Goal: Task Accomplishment & Management: Use online tool/utility

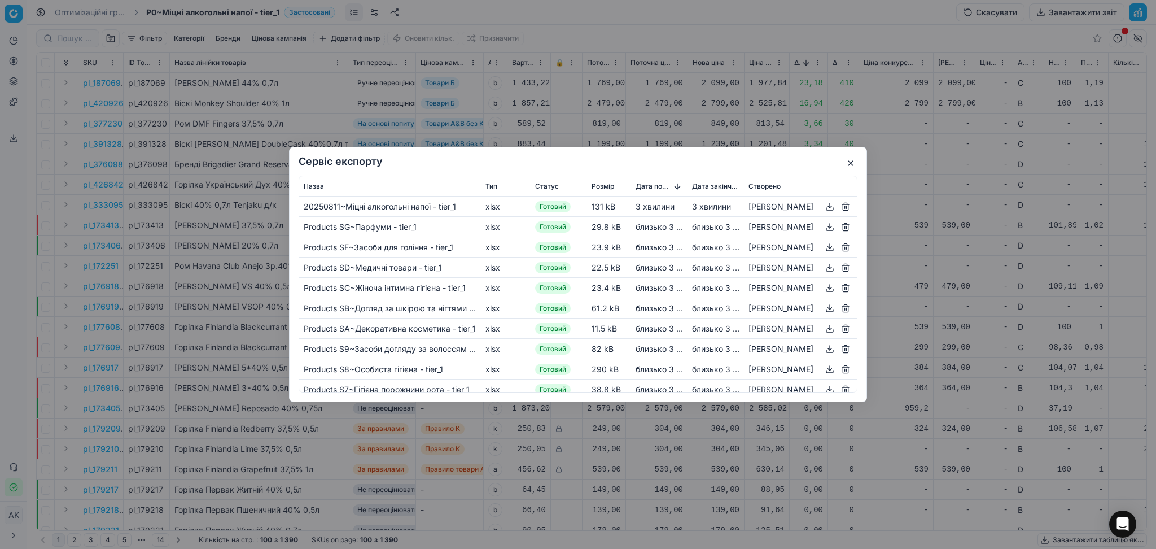
click at [852, 163] on button "button" at bounding box center [851, 163] width 14 height 14
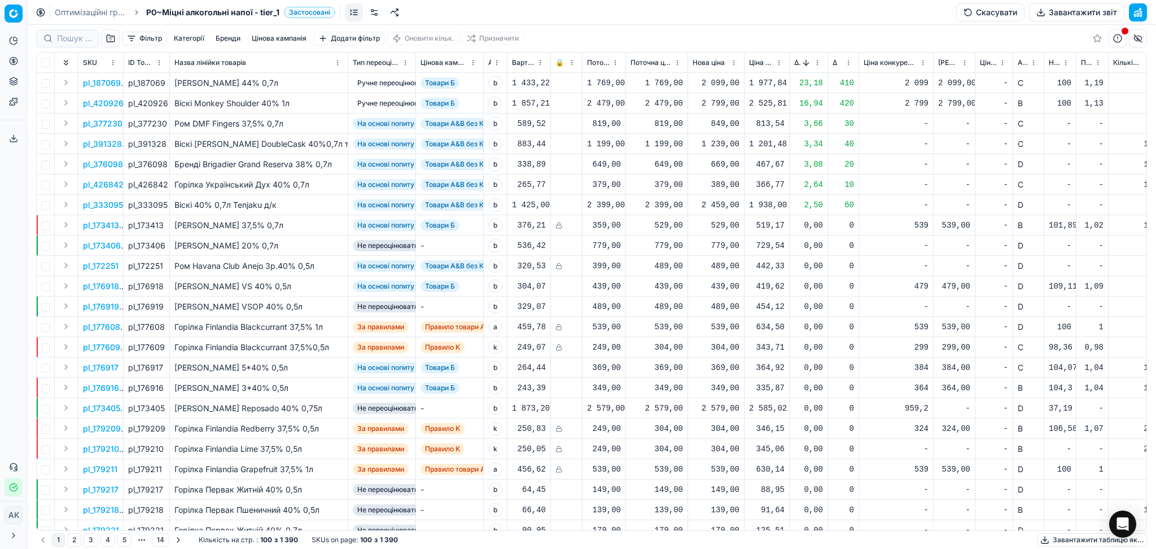
click at [49, 2] on div "Оптимізаційні групи P0~Міцні алкогольні напої - tier_1 Застосовані Скасувати За…" at bounding box center [591, 12] width 1129 height 25
drag, startPoint x: 55, startPoint y: 8, endPoint x: 185, endPoint y: 75, distance: 145.4
click at [56, 8] on link "Оптимізаційні групи" at bounding box center [91, 12] width 72 height 11
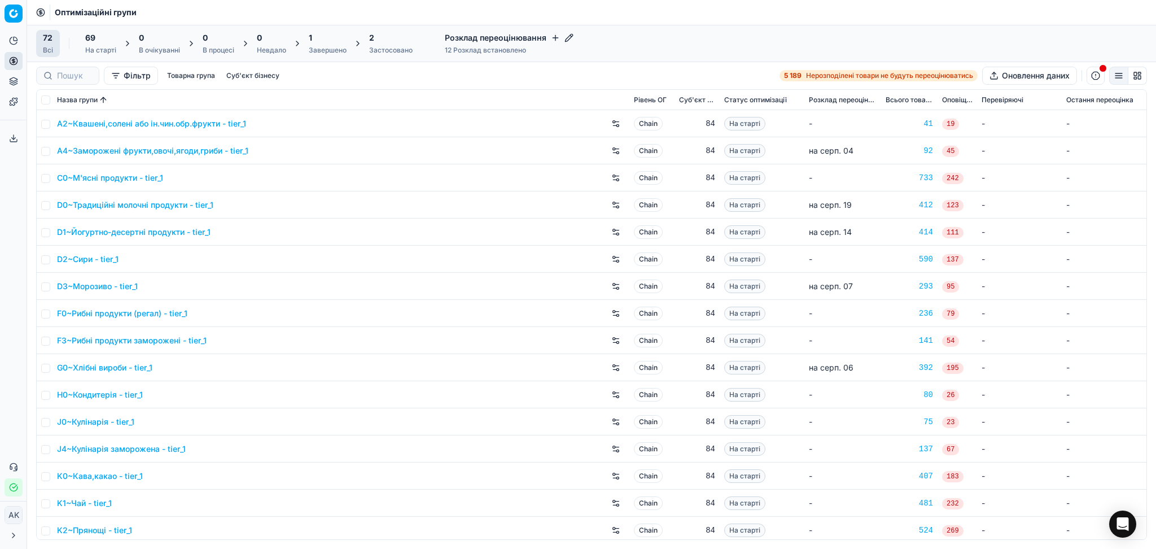
click at [339, 46] on div "Завершено" at bounding box center [328, 50] width 38 height 9
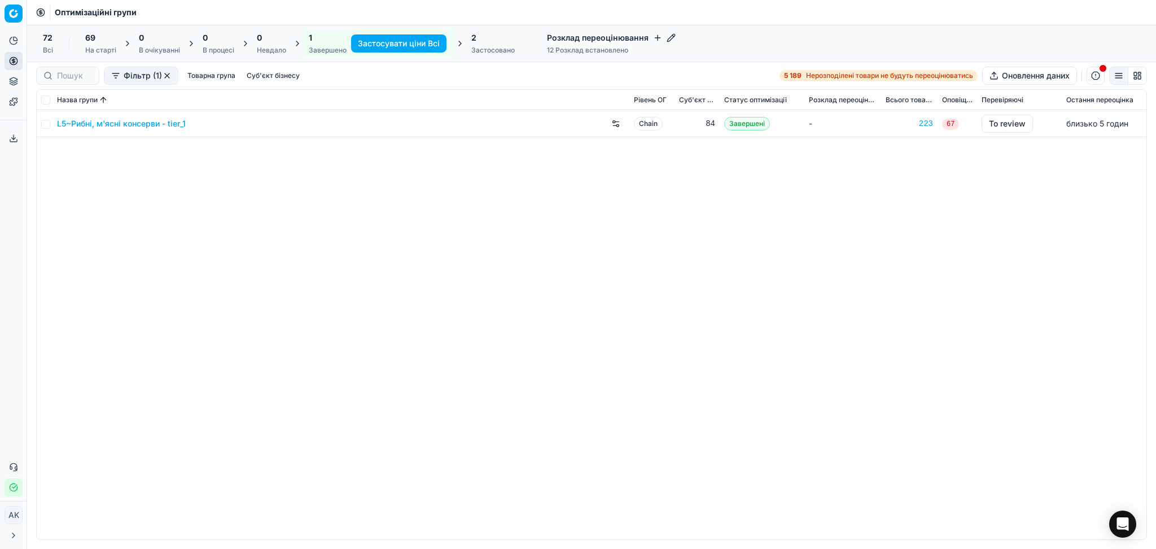
click at [498, 37] on div "2" at bounding box center [492, 37] width 43 height 11
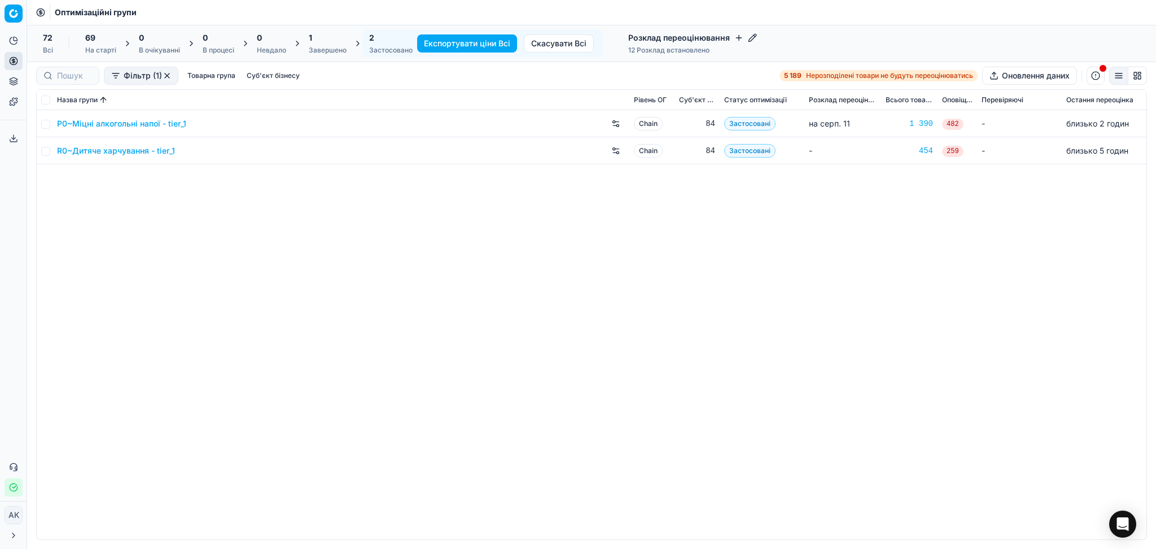
click at [98, 122] on link "P0~Міцні алкогольні напої - tier_1" at bounding box center [121, 123] width 129 height 11
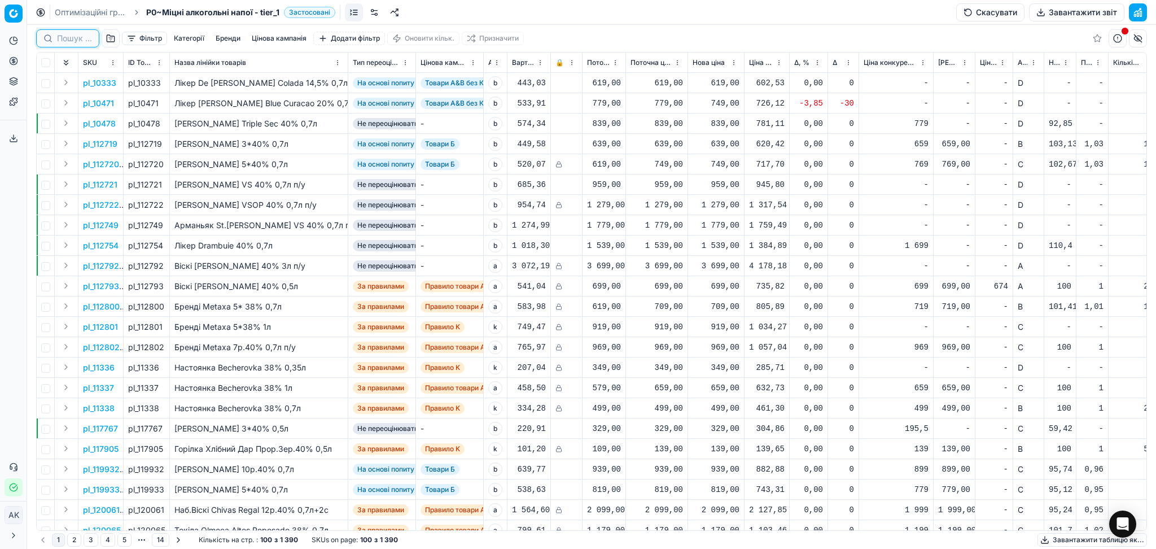
click at [78, 38] on input at bounding box center [74, 38] width 35 height 11
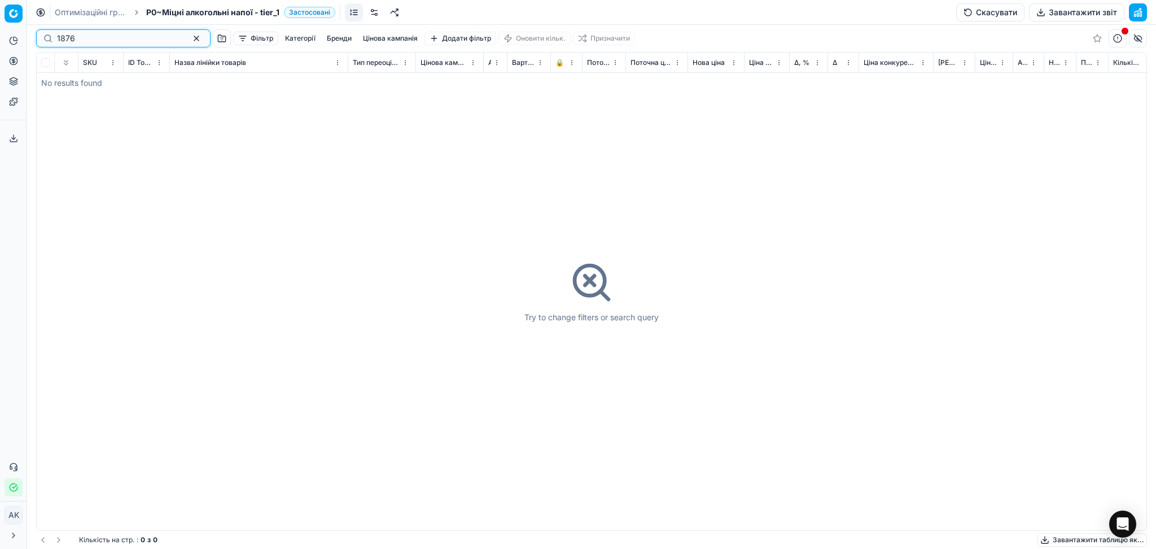
drag, startPoint x: 118, startPoint y: 38, endPoint x: 33, endPoint y: 43, distance: 84.8
click at [33, 43] on div "1876 Фільтр Категорії [PERSON_NAME] кампанія Додати фільтр Оновити кільк. Призн…" at bounding box center [591, 287] width 1129 height 524
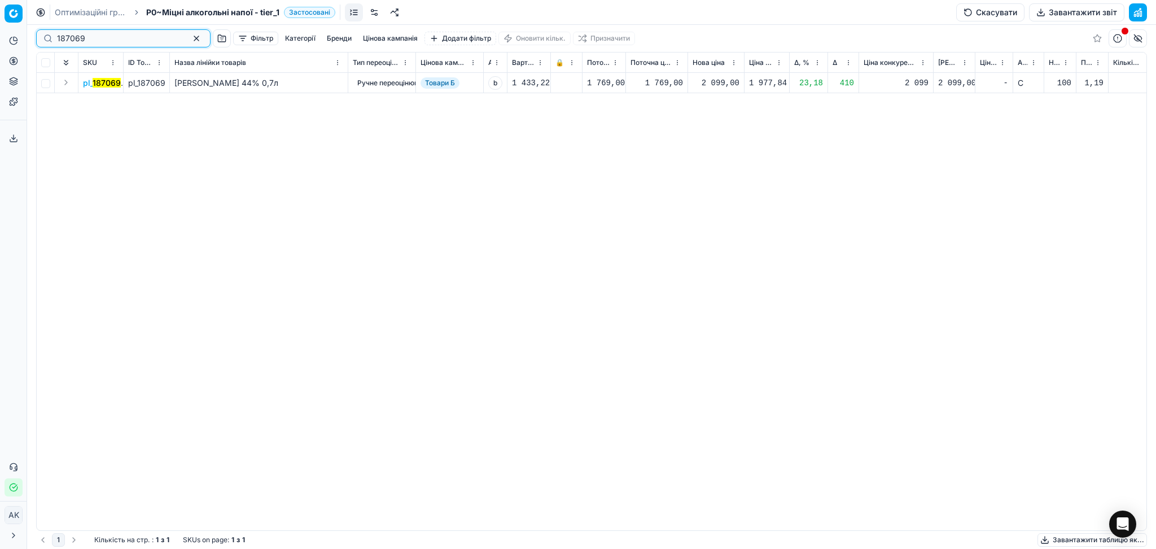
click at [106, 35] on input "187069" at bounding box center [119, 38] width 124 height 11
type input "187069"
